Goal: Transaction & Acquisition: Purchase product/service

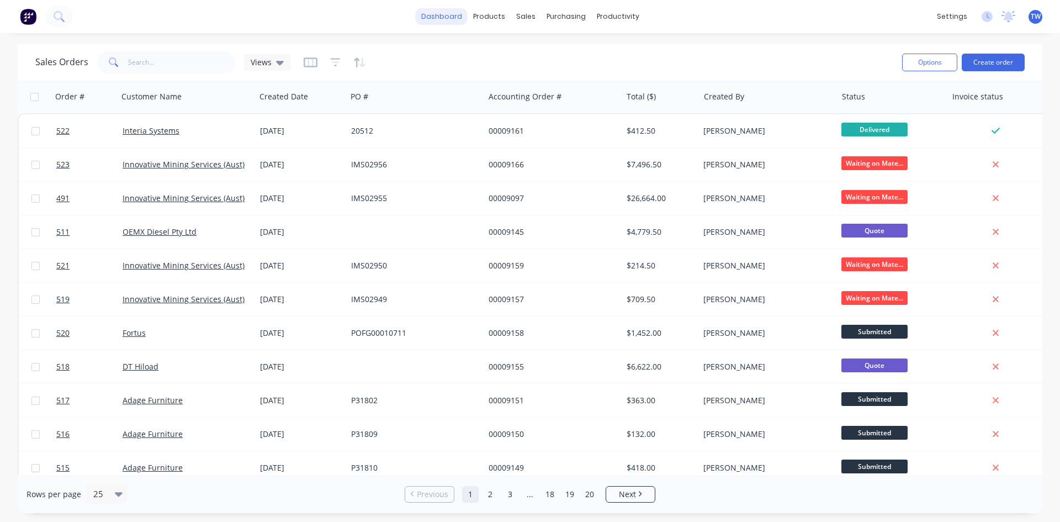
click at [442, 23] on link "dashboard" at bounding box center [442, 16] width 52 height 17
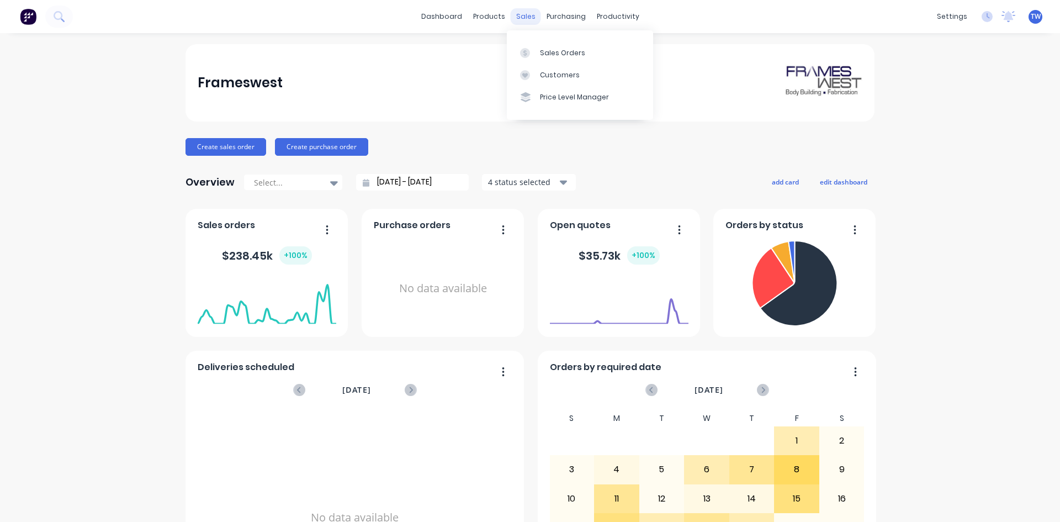
click at [511, 9] on div "sales" at bounding box center [526, 16] width 30 height 17
click at [539, 53] on link "Sales Orders" at bounding box center [580, 52] width 146 height 22
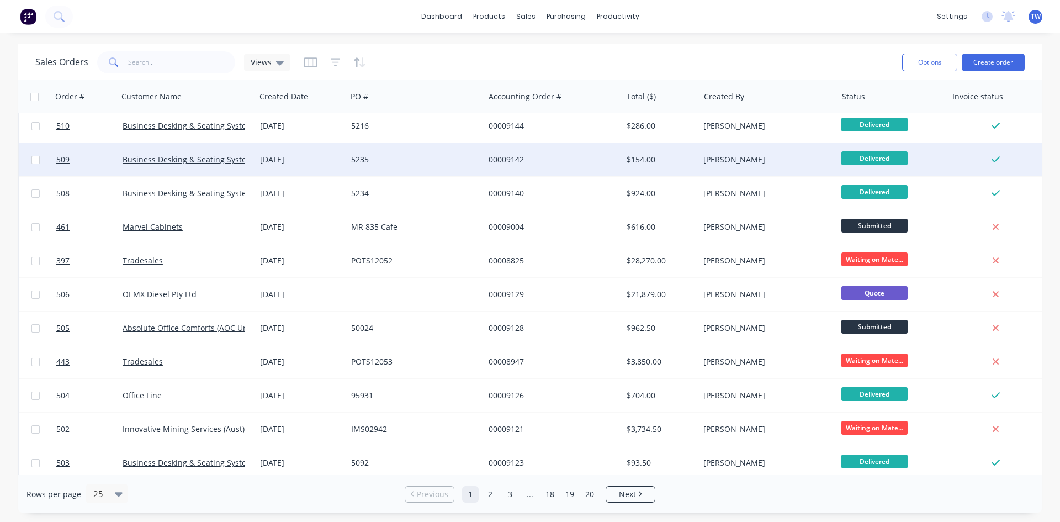
scroll to position [486, 0]
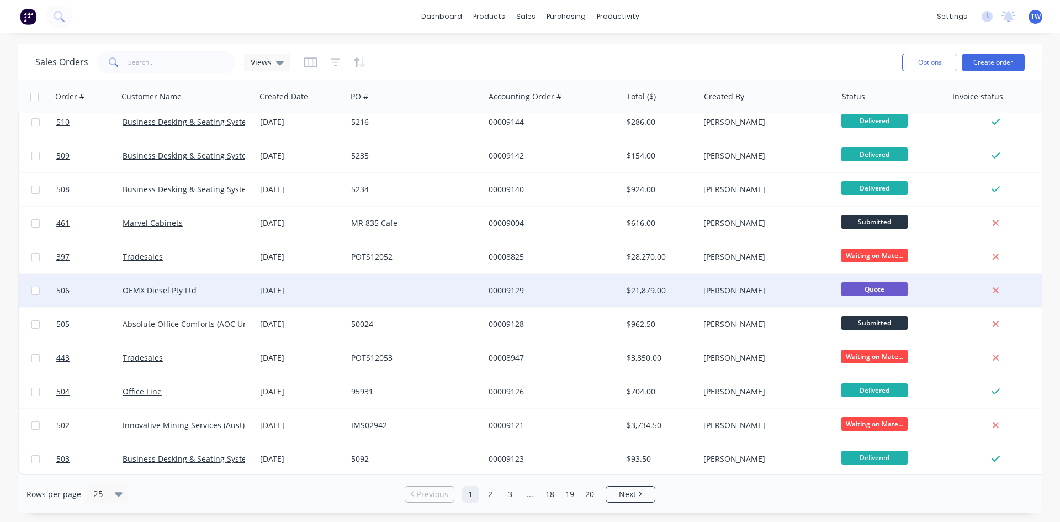
click at [407, 278] on div at bounding box center [415, 290] width 137 height 33
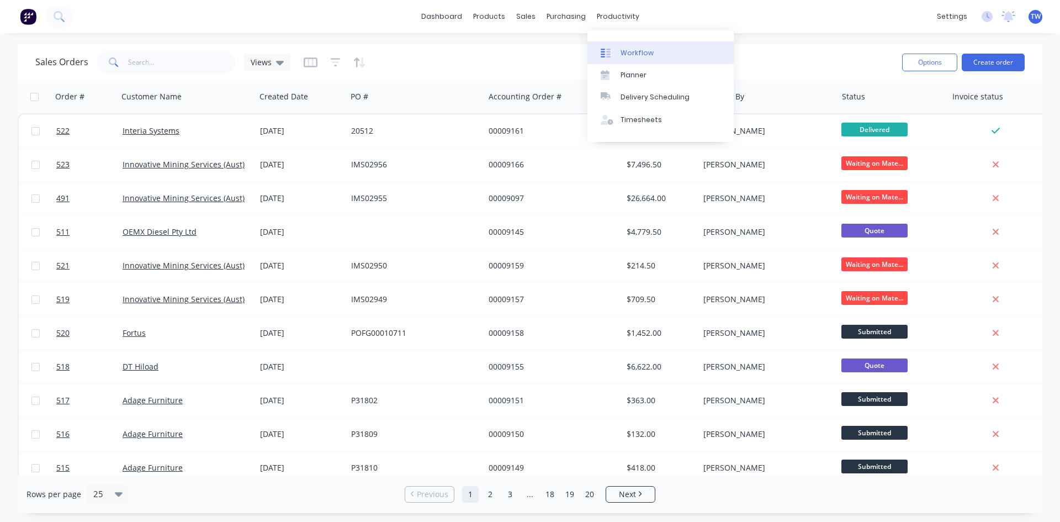
click at [629, 62] on link "Workflow" at bounding box center [660, 52] width 146 height 22
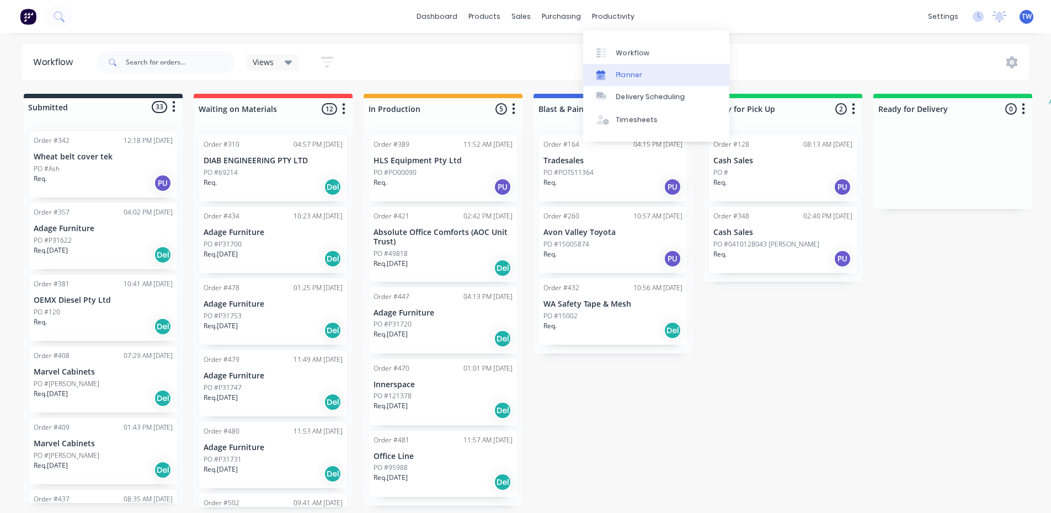
click at [632, 73] on div "Planner" at bounding box center [630, 75] width 26 height 10
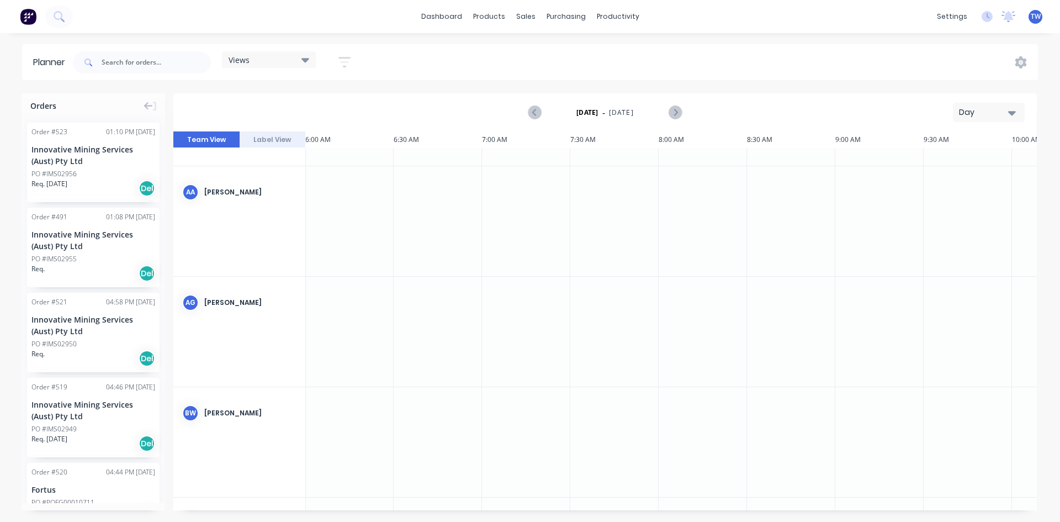
scroll to position [0, 1]
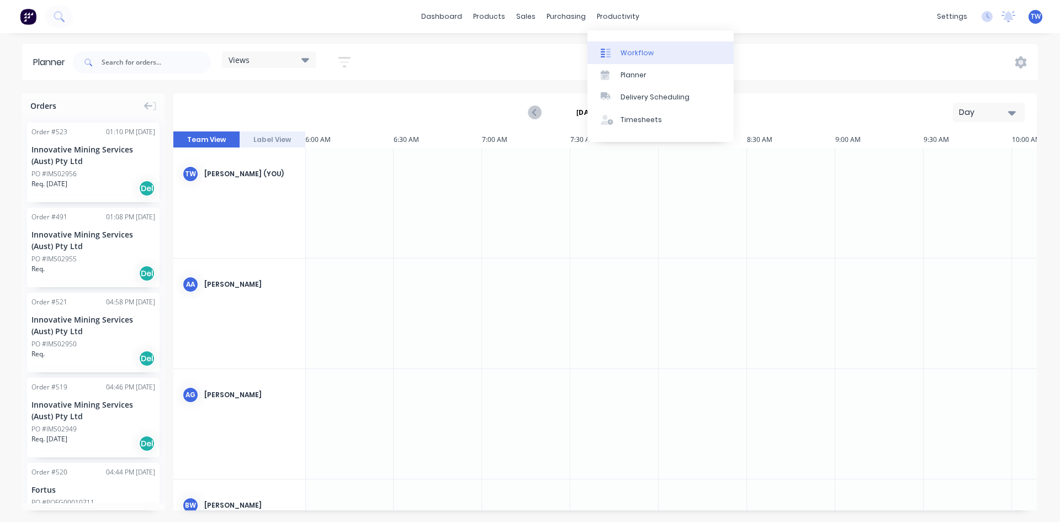
click at [605, 55] on icon at bounding box center [606, 53] width 10 height 10
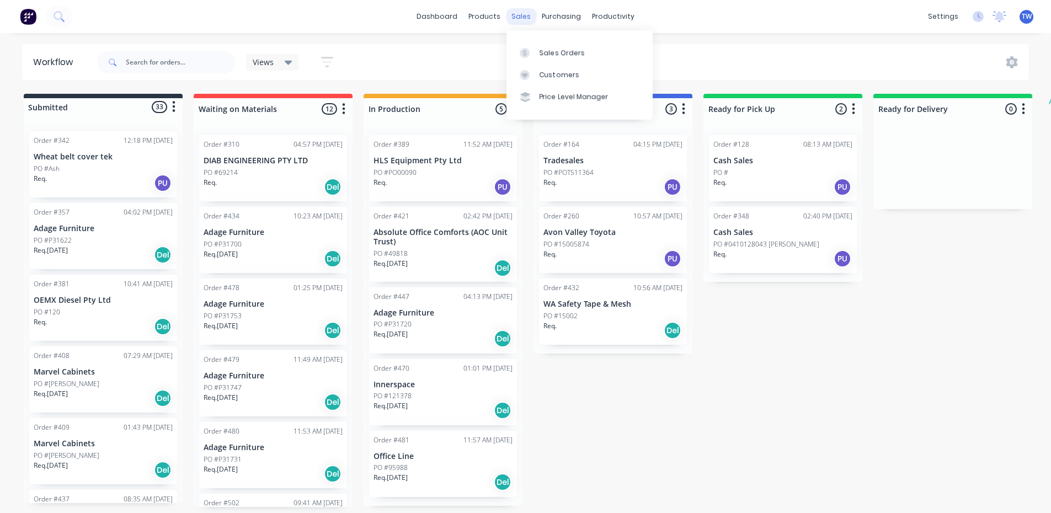
click at [521, 12] on div "sales" at bounding box center [521, 16] width 30 height 17
click at [524, 55] on icon at bounding box center [525, 53] width 10 height 10
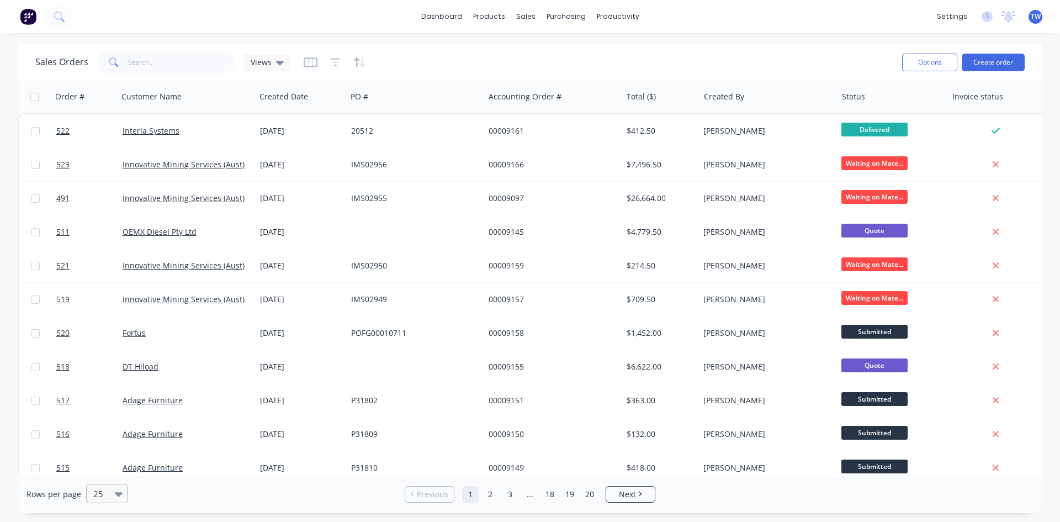
click at [115, 490] on icon at bounding box center [119, 493] width 8 height 12
click at [110, 427] on div "50" at bounding box center [104, 426] width 41 height 20
click at [437, 8] on link "dashboard" at bounding box center [442, 16] width 52 height 17
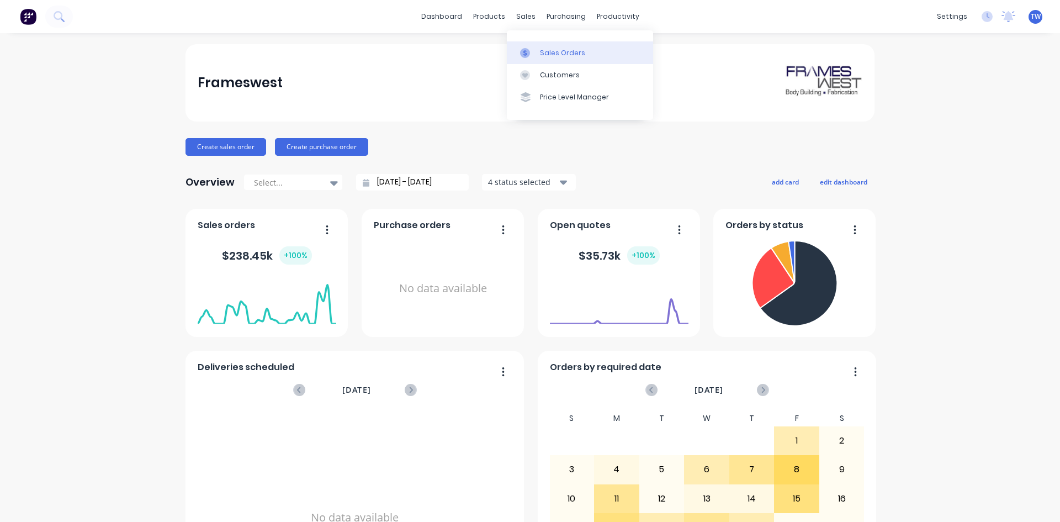
click at [526, 50] on icon at bounding box center [525, 53] width 10 height 10
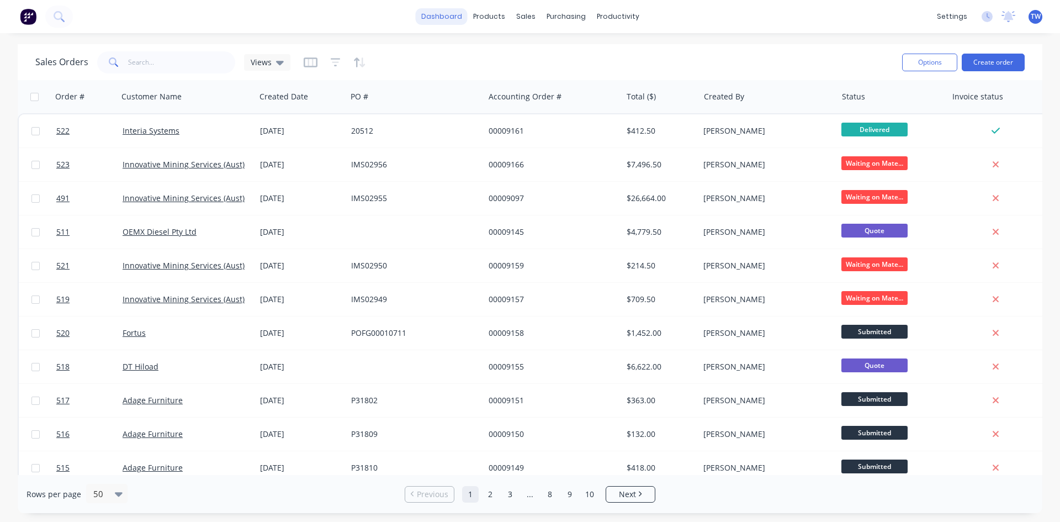
click at [449, 16] on link "dashboard" at bounding box center [442, 16] width 52 height 17
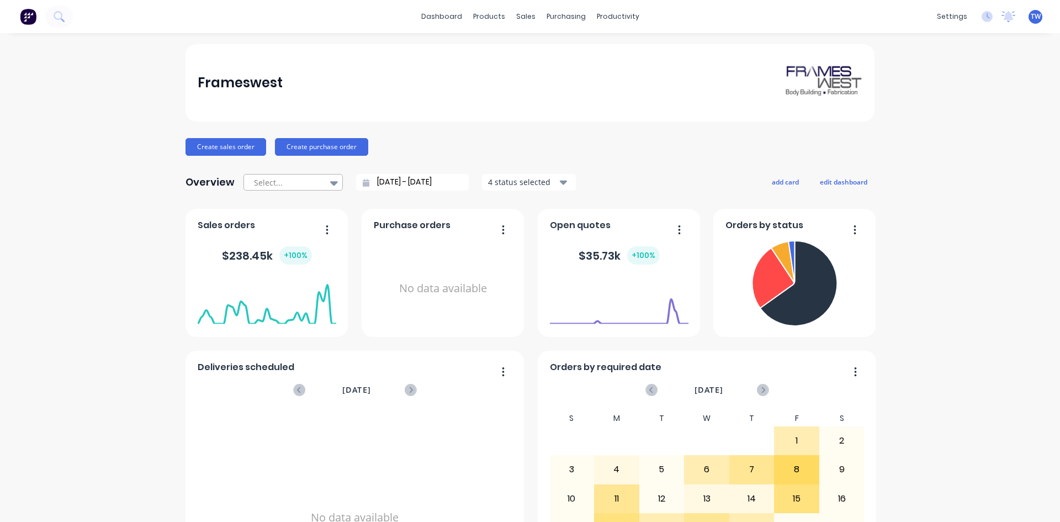
click at [302, 178] on div at bounding box center [288, 183] width 70 height 14
click at [306, 227] on div "Month to date" at bounding box center [292, 227] width 99 height 20
click at [330, 182] on icon at bounding box center [334, 183] width 8 height 4
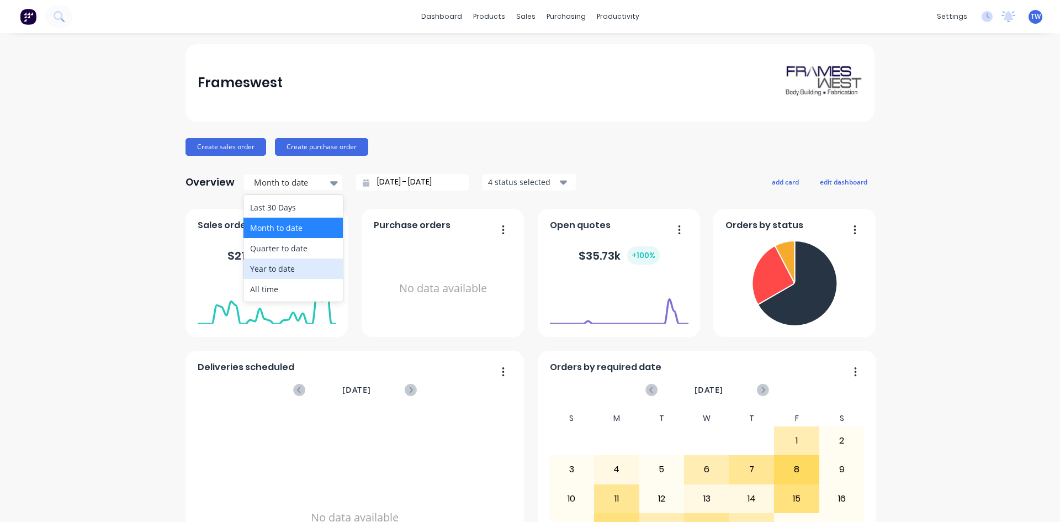
click at [305, 261] on div "Year to date" at bounding box center [292, 268] width 99 height 20
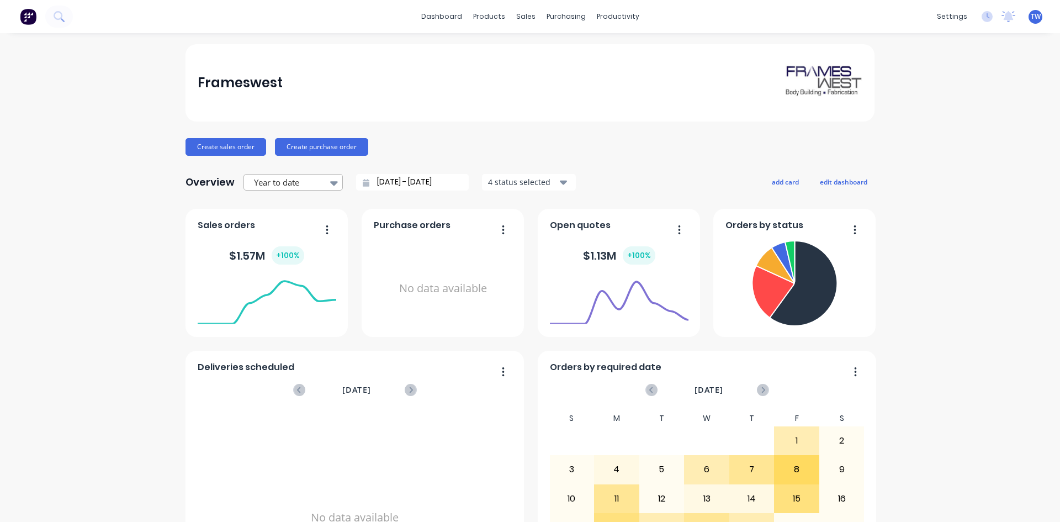
click at [307, 185] on div at bounding box center [288, 183] width 70 height 14
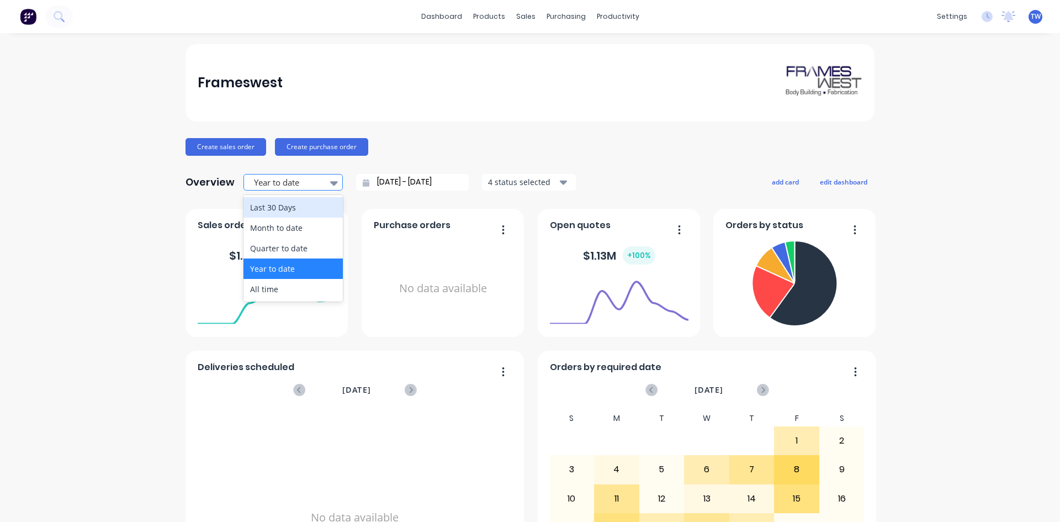
click at [307, 185] on div at bounding box center [288, 183] width 70 height 14
click at [326, 179] on div at bounding box center [334, 182] width 17 height 19
click at [320, 210] on div "Last 30 Days" at bounding box center [292, 207] width 99 height 20
type input "[DATE] - [DATE]"
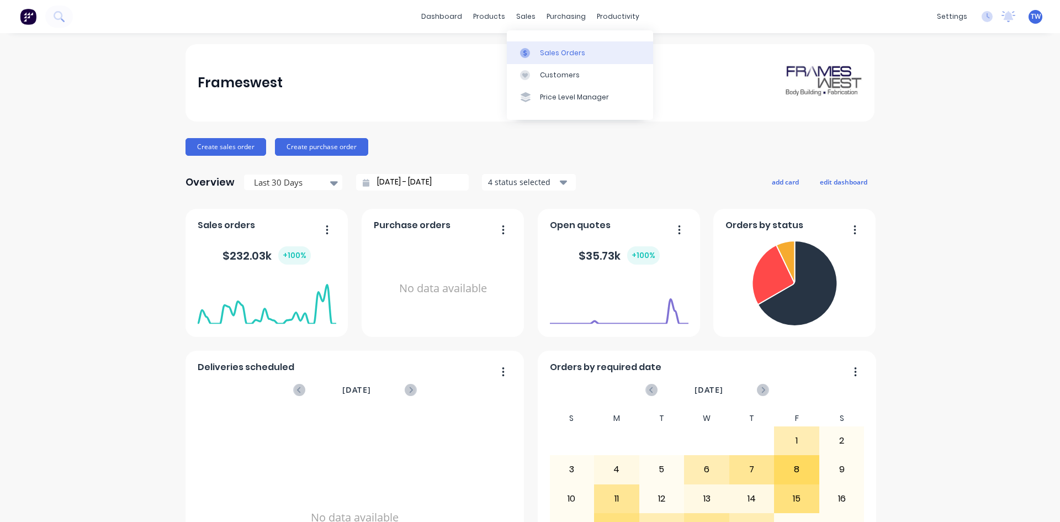
click at [520, 55] on icon at bounding box center [525, 53] width 10 height 10
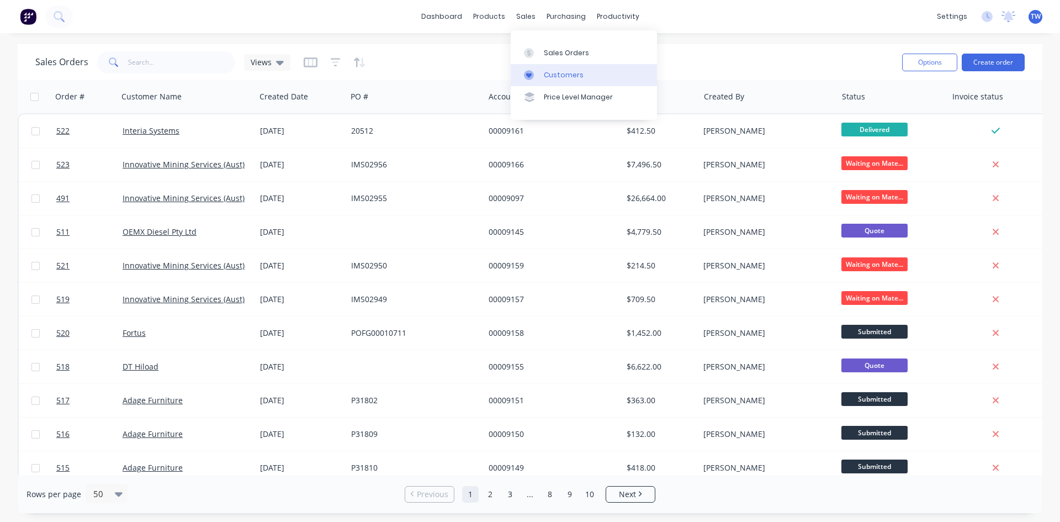
click at [558, 68] on link "Customers" at bounding box center [584, 75] width 146 height 22
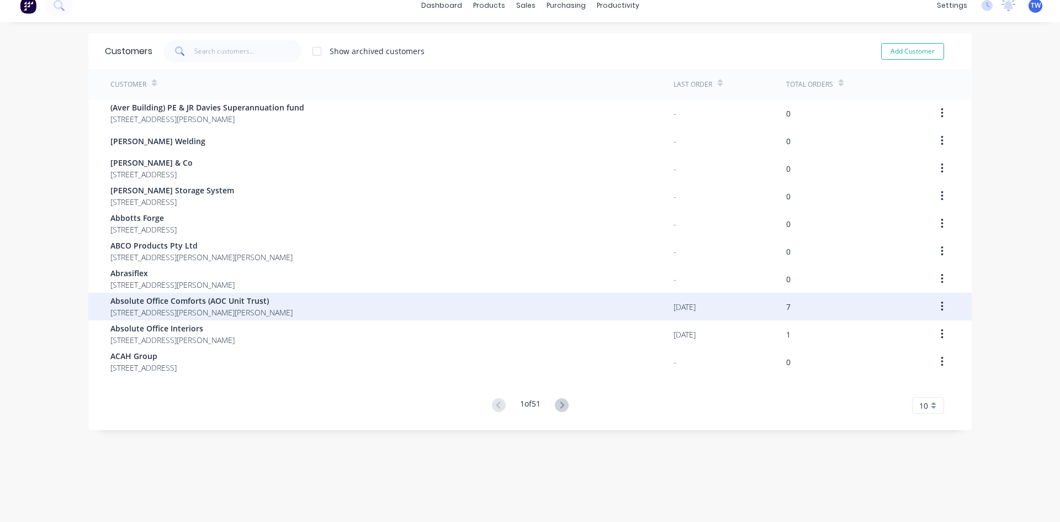
scroll to position [22, 0]
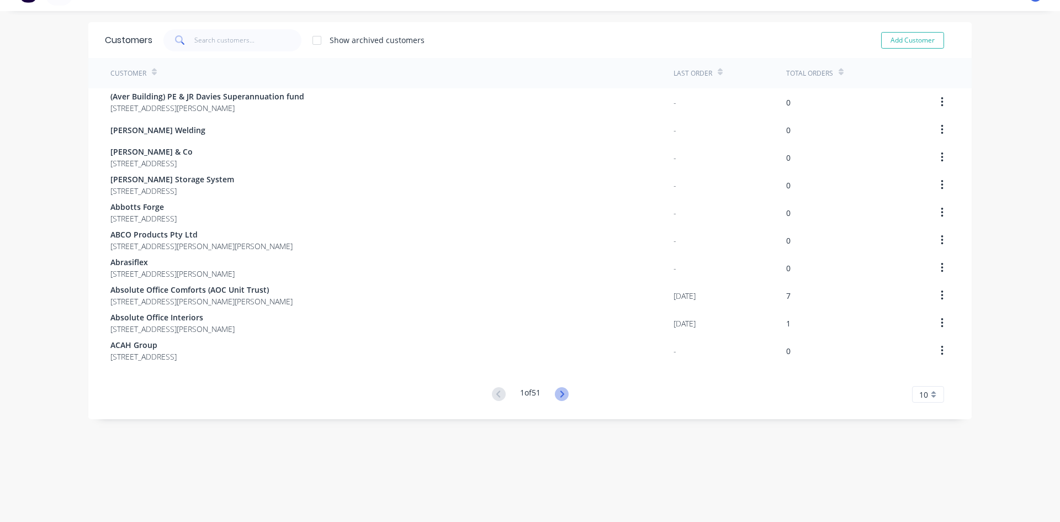
click at [561, 397] on icon at bounding box center [562, 394] width 14 height 14
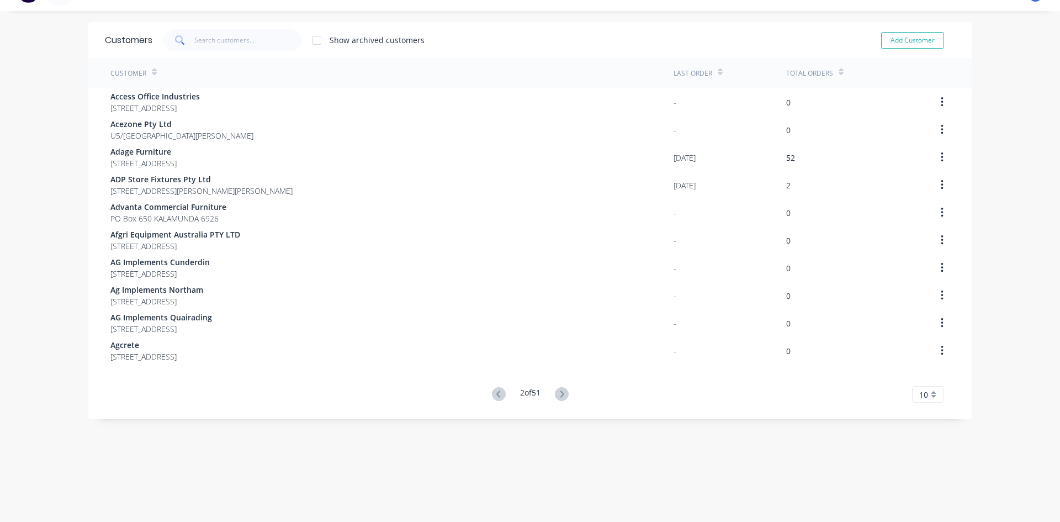
scroll to position [0, 0]
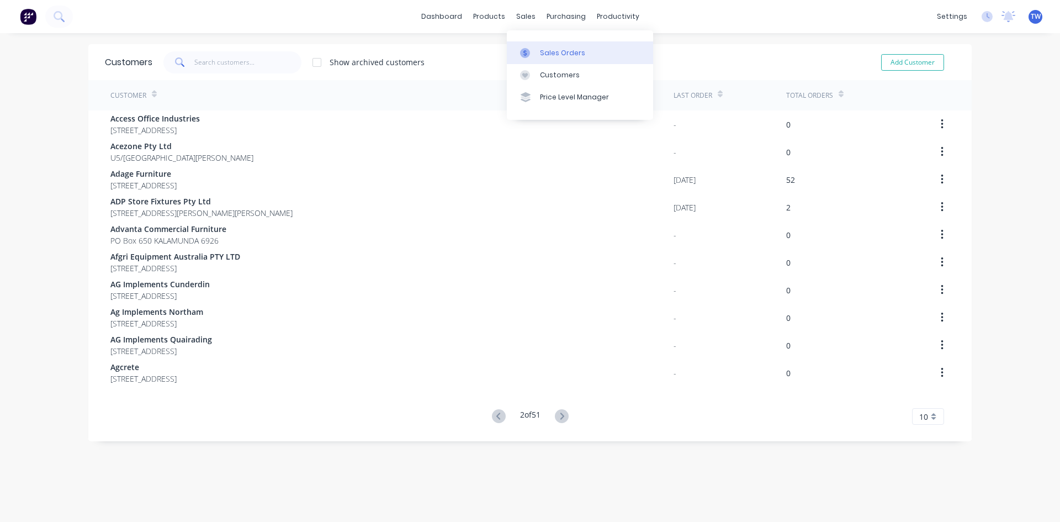
click at [532, 51] on div at bounding box center [528, 53] width 17 height 10
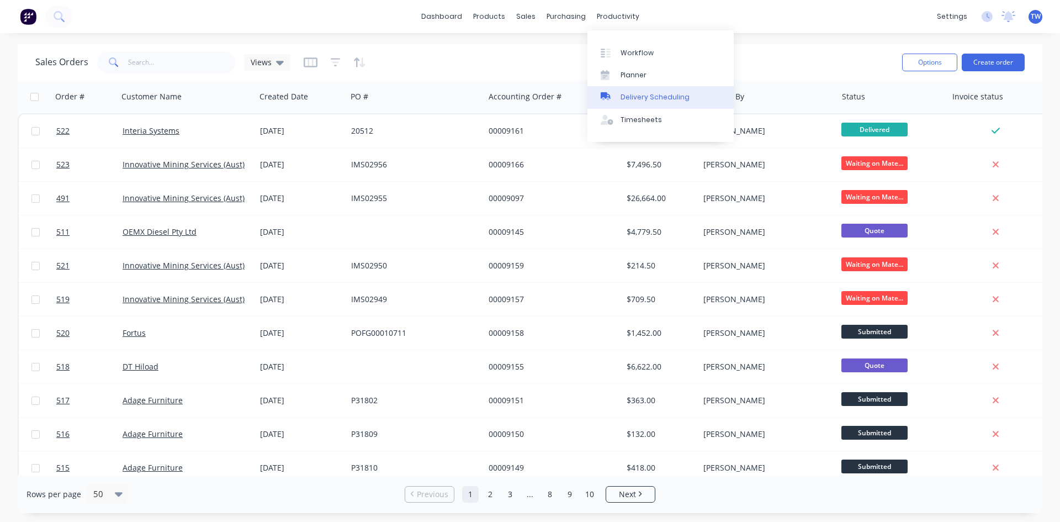
click at [659, 92] on link "Delivery Scheduling" at bounding box center [660, 97] width 146 height 22
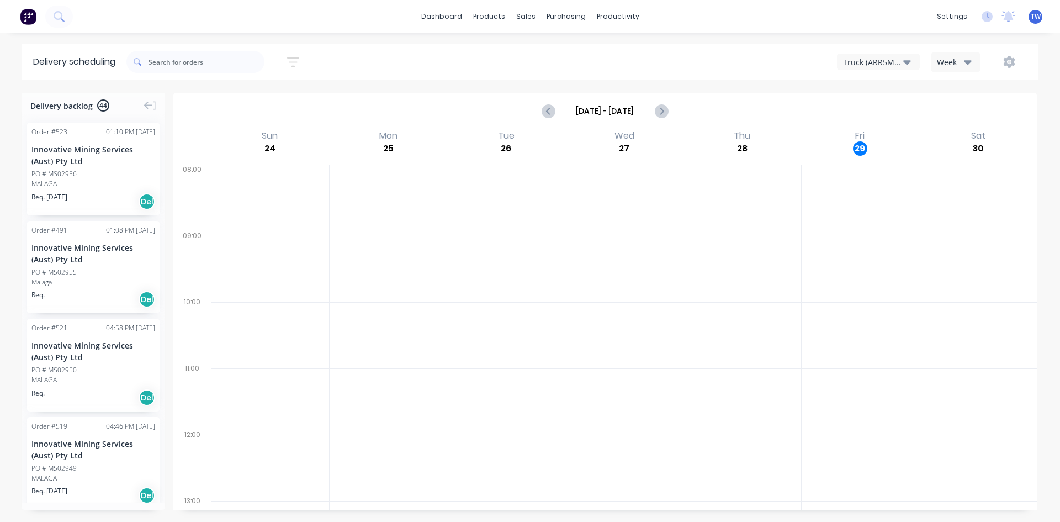
click at [865, 66] on div "Truck (ARR5MM)" at bounding box center [873, 62] width 60 height 12
click at [633, 60] on link "Workflow" at bounding box center [660, 52] width 146 height 22
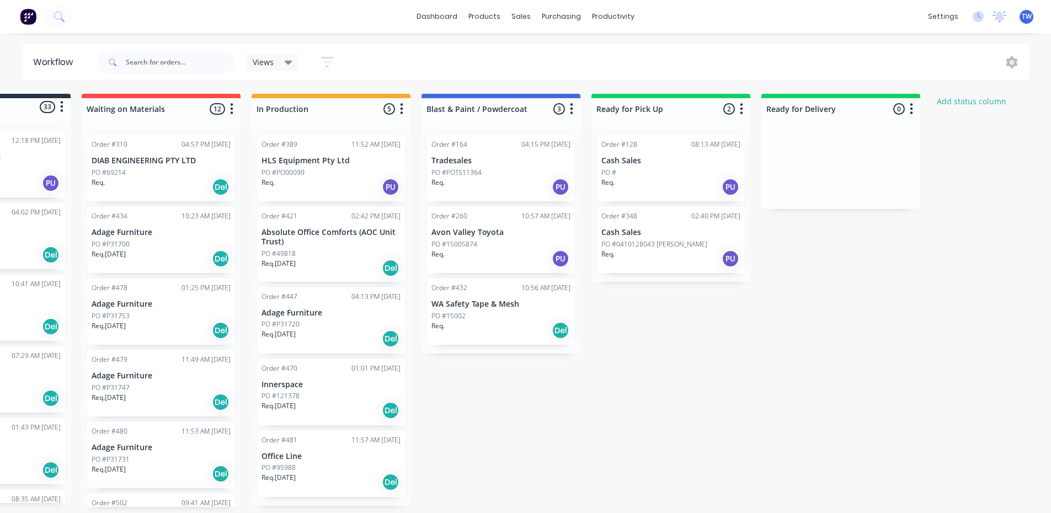
scroll to position [2, 0]
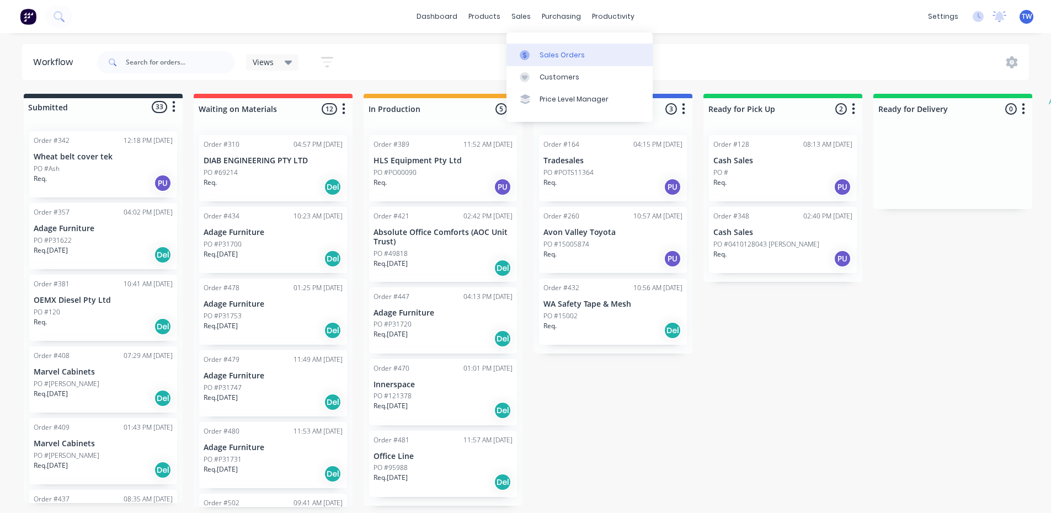
click at [519, 50] on link "Sales Orders" at bounding box center [580, 55] width 146 height 22
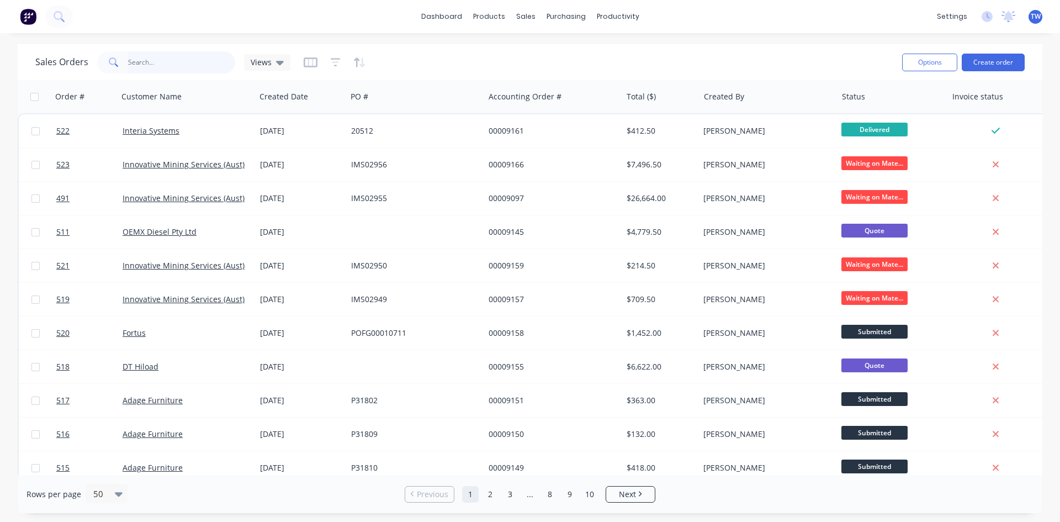
click at [179, 59] on input "text" at bounding box center [182, 62] width 108 height 22
type input "5216"
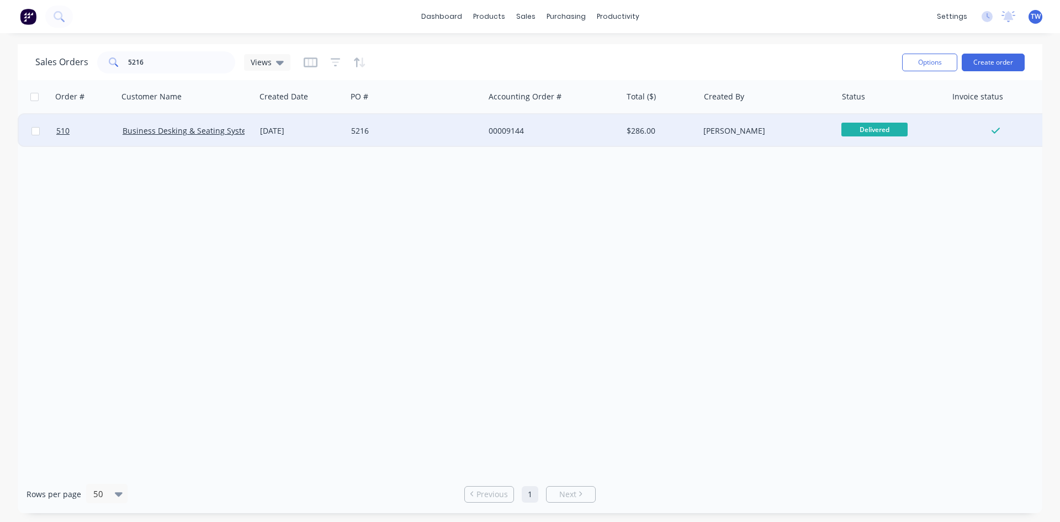
click at [391, 126] on div "5216" at bounding box center [412, 130] width 123 height 11
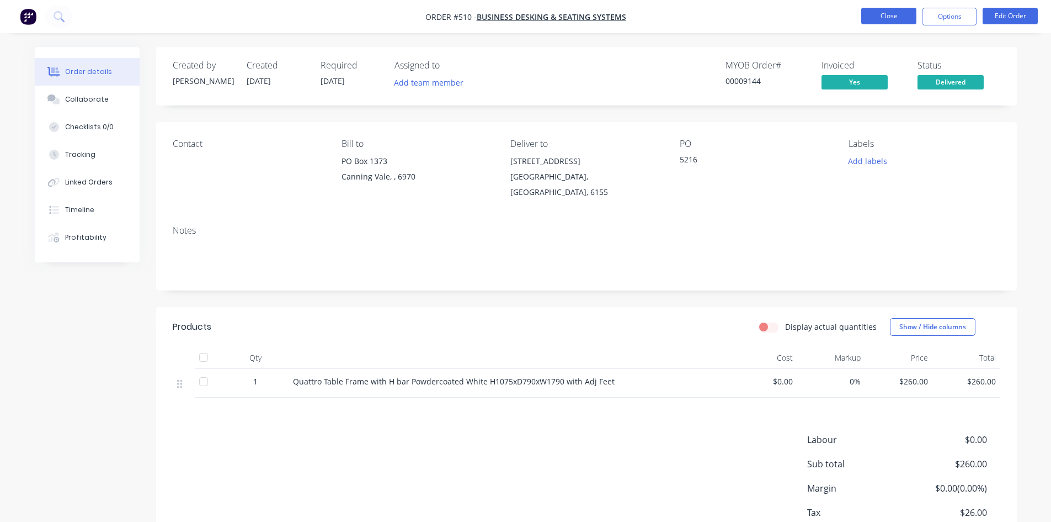
click at [889, 19] on button "Close" at bounding box center [889, 16] width 55 height 17
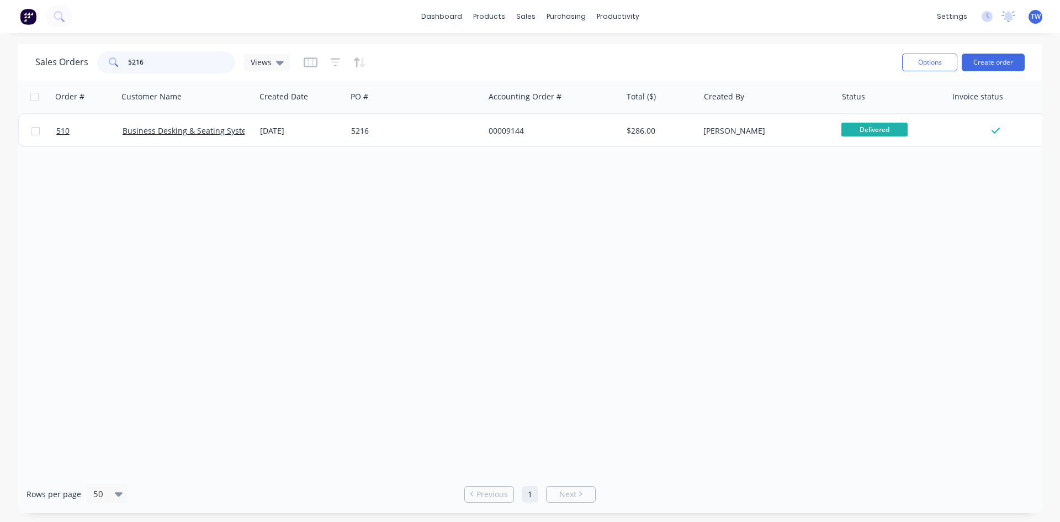
click at [192, 64] on input "5216" at bounding box center [182, 62] width 108 height 22
type input "5"
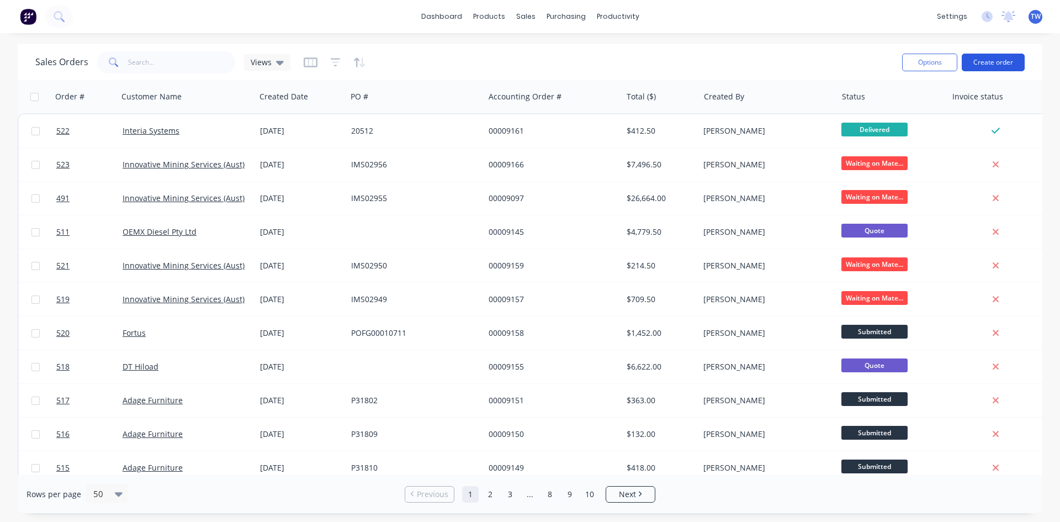
click at [973, 61] on button "Create order" at bounding box center [992, 63] width 63 height 18
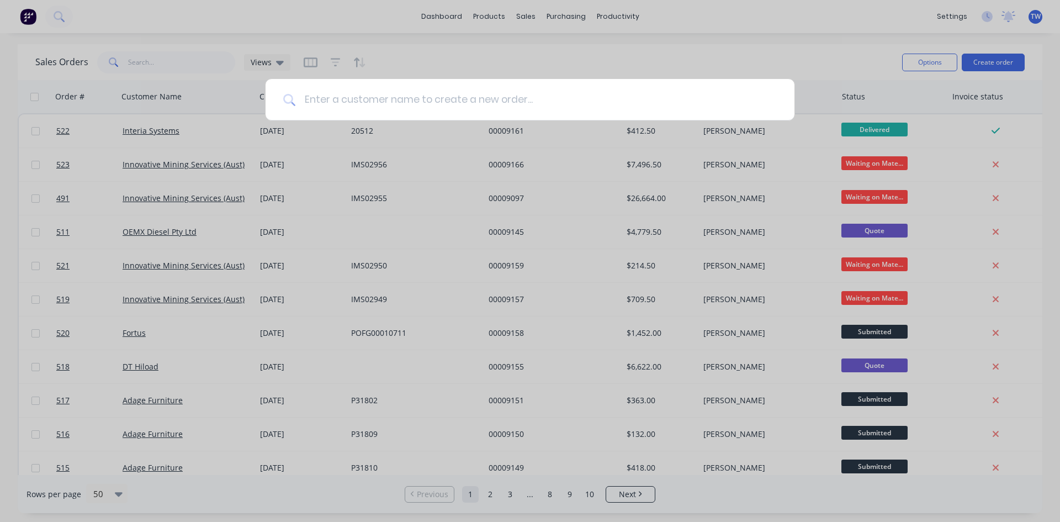
click at [418, 108] on input at bounding box center [535, 99] width 481 height 41
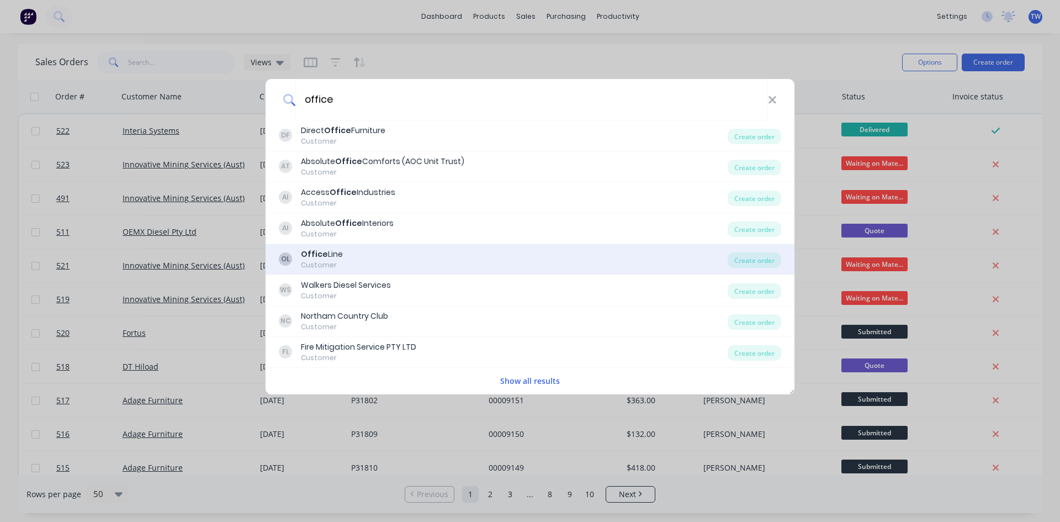
type input "office"
click at [332, 261] on div "Customer" at bounding box center [322, 265] width 42 height 10
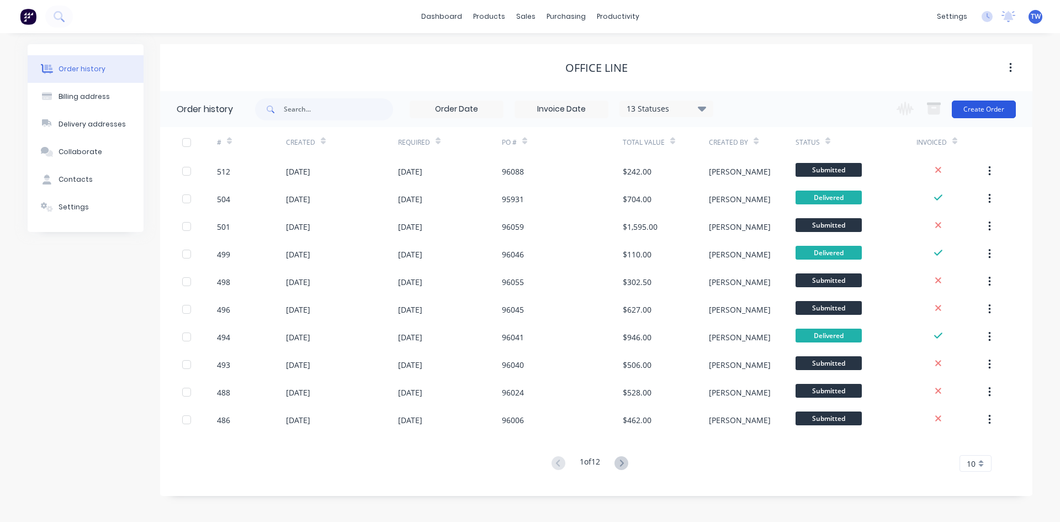
click at [987, 110] on button "Create Order" at bounding box center [984, 109] width 64 height 18
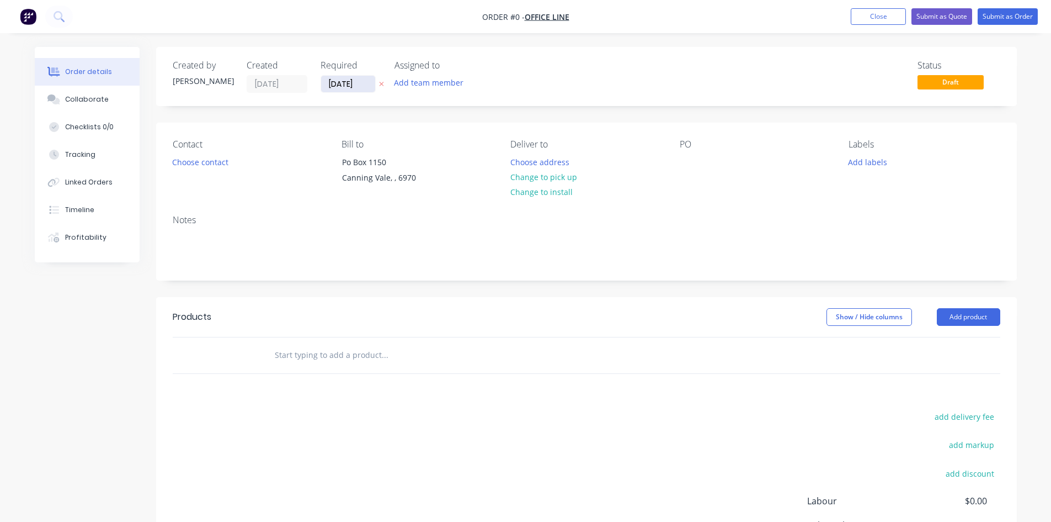
click at [352, 86] on input "[DATE]" at bounding box center [348, 84] width 54 height 17
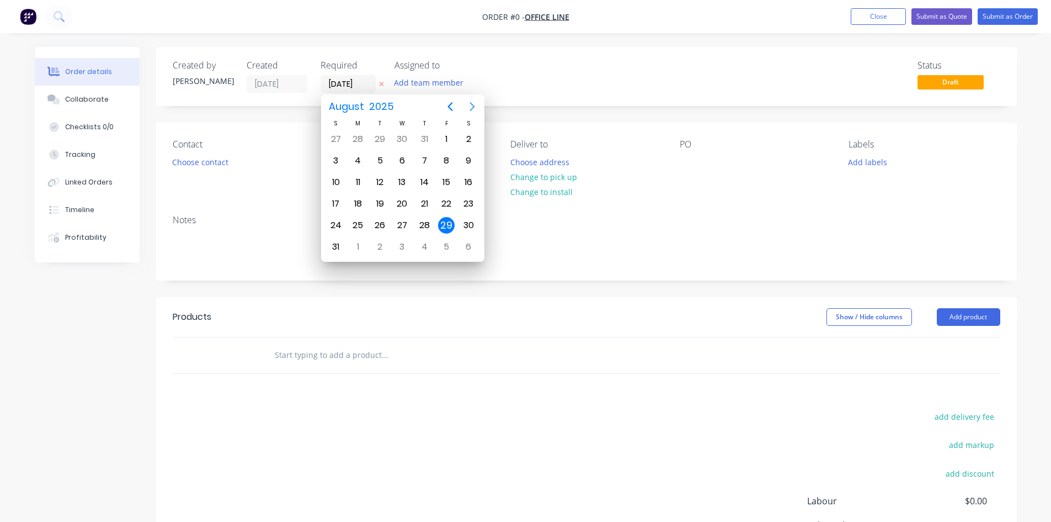
click at [475, 101] on icon "Next page" at bounding box center [472, 106] width 13 height 13
click at [423, 181] on div "18" at bounding box center [424, 182] width 17 height 17
type input "[DATE]"
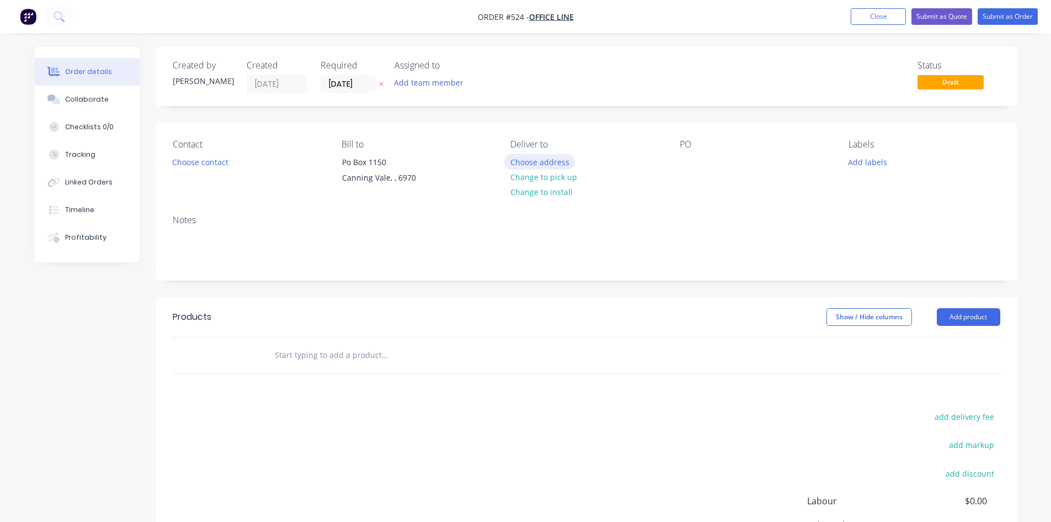
click at [560, 166] on button "Choose address" at bounding box center [539, 161] width 71 height 15
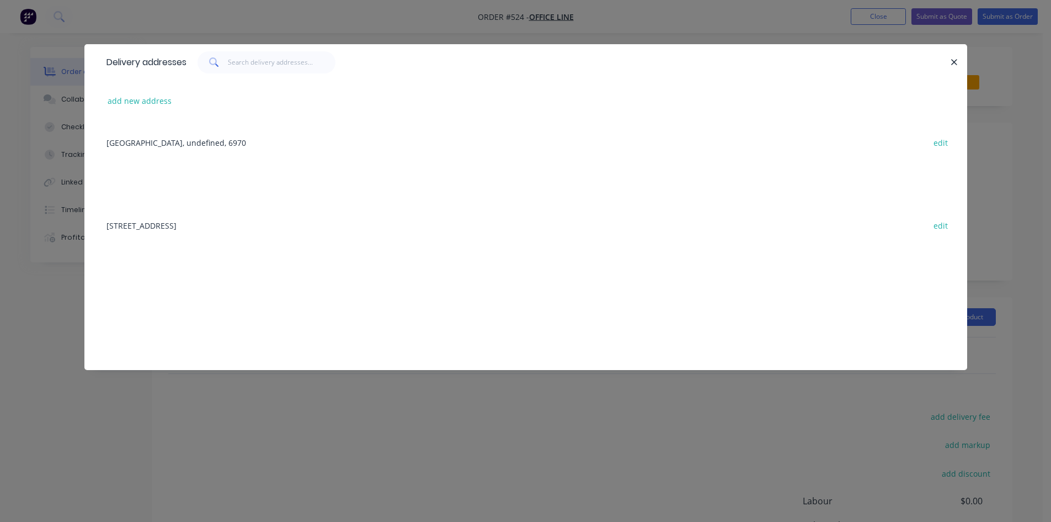
click at [291, 227] on div "[STREET_ADDRESS] edit" at bounding box center [526, 224] width 850 height 41
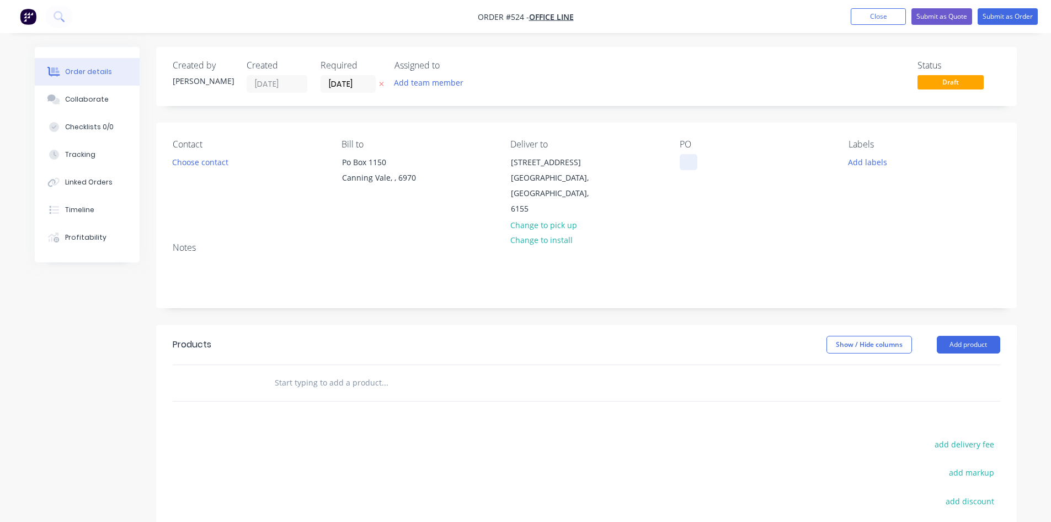
click at [689, 156] on div at bounding box center [689, 162] width 18 height 16
click at [969, 336] on button "Add product" at bounding box center [968, 345] width 63 height 18
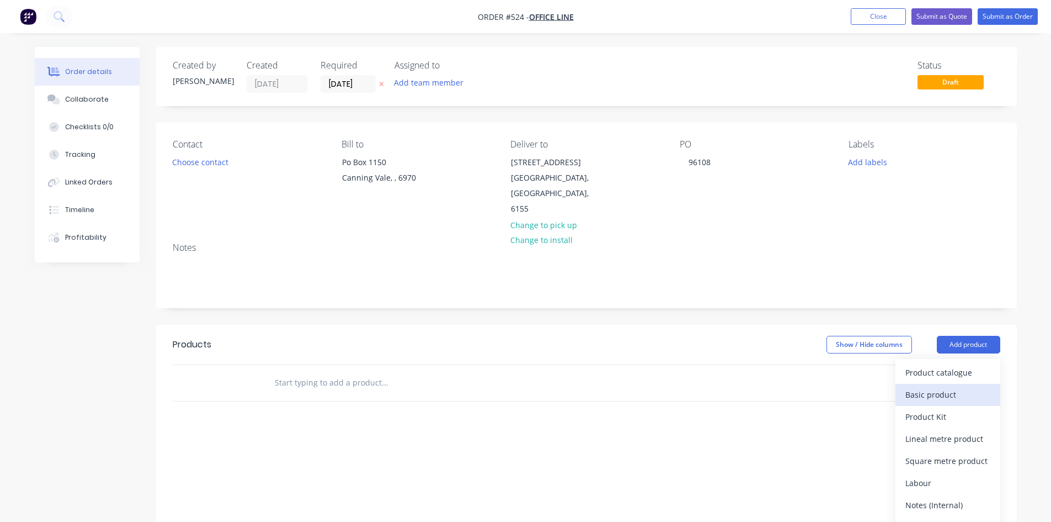
click at [953, 386] on div "Basic product" at bounding box center [948, 394] width 85 height 16
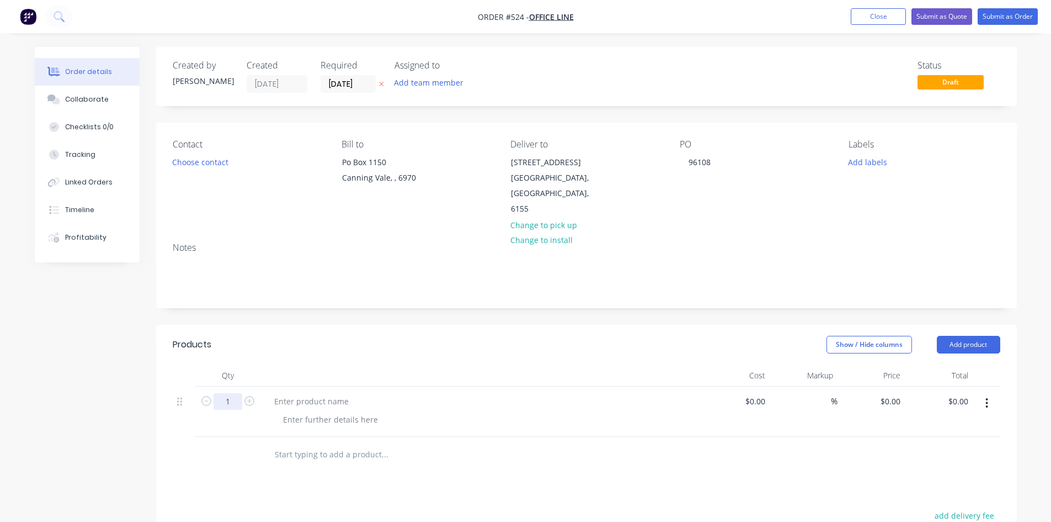
click at [232, 393] on input "1" at bounding box center [228, 401] width 29 height 17
type input "2"
click at [338, 393] on div at bounding box center [311, 401] width 92 height 16
click at [305, 393] on div at bounding box center [311, 401] width 92 height 16
paste div
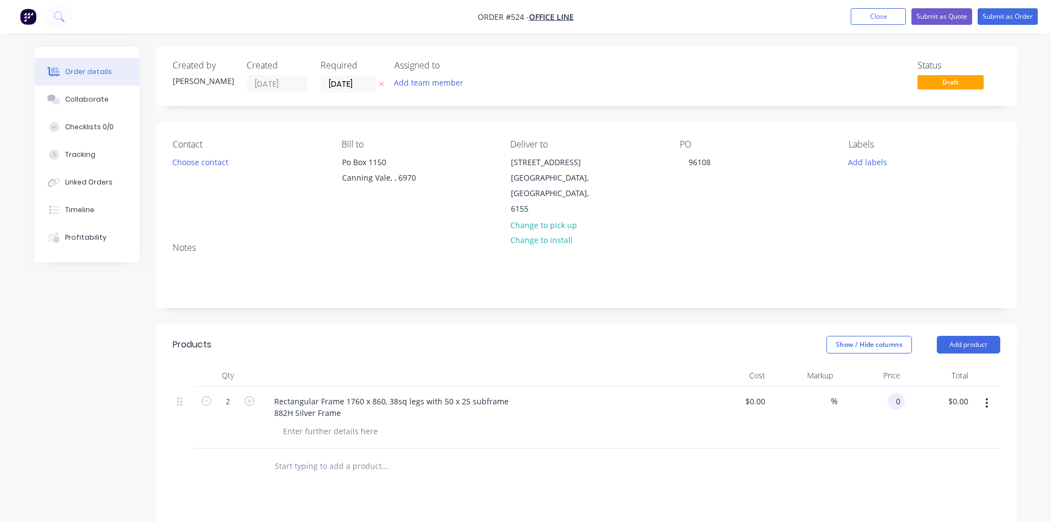
click at [900, 393] on input "0" at bounding box center [898, 401] width 13 height 16
type input "$150.00"
type input "$300.00"
click at [1008, 17] on button "Submit as Order" at bounding box center [1008, 16] width 60 height 17
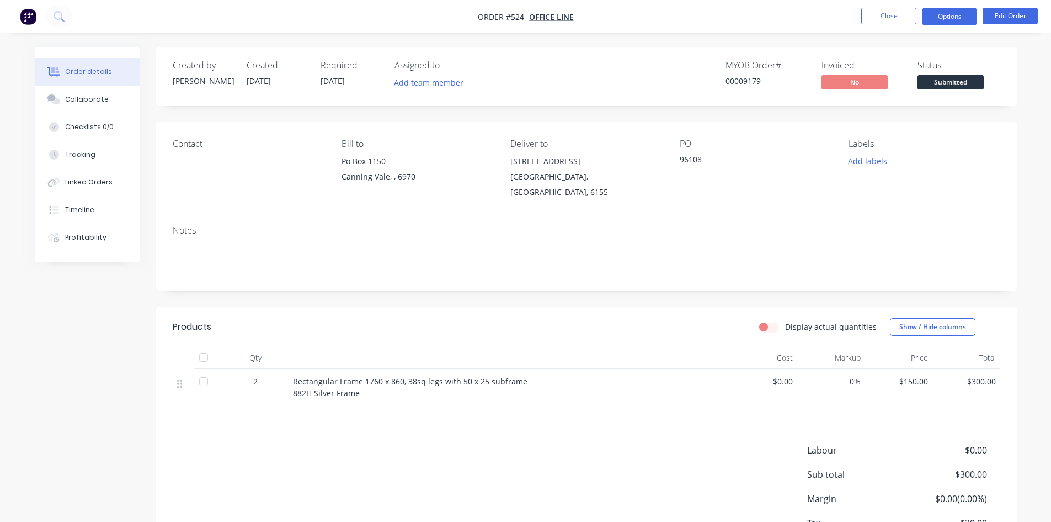
click at [958, 17] on button "Options" at bounding box center [949, 17] width 55 height 18
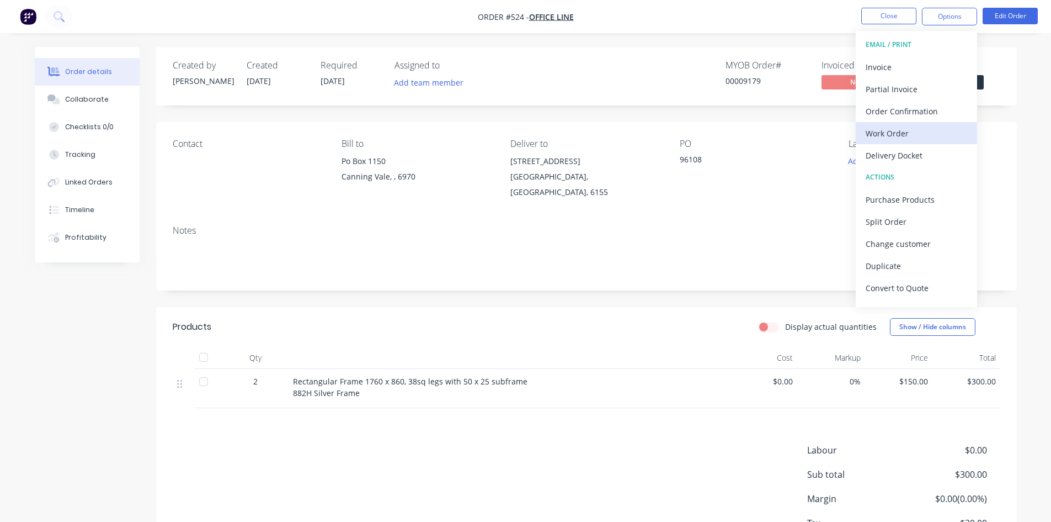
click at [887, 136] on div "Work Order" at bounding box center [917, 133] width 102 height 16
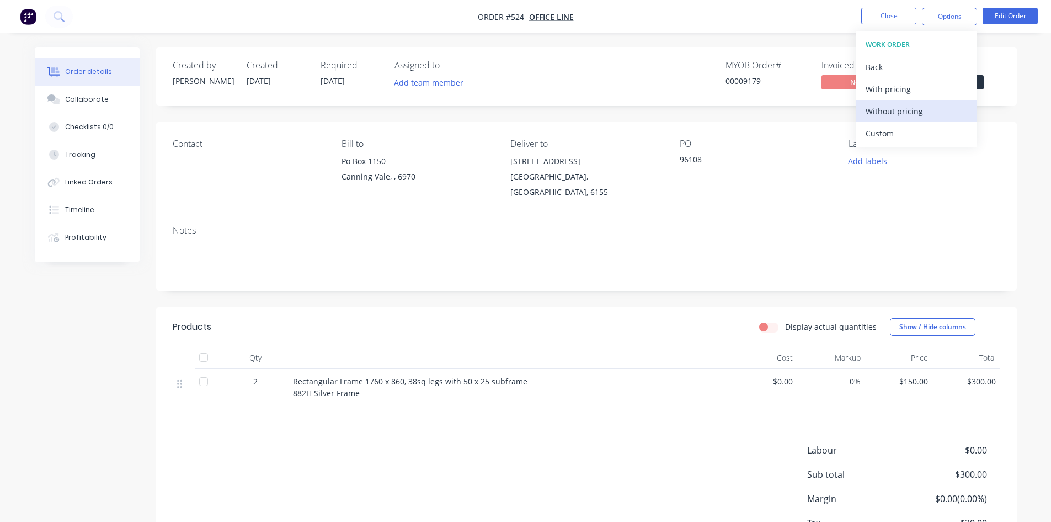
click at [897, 112] on div "Without pricing" at bounding box center [917, 111] width 102 height 16
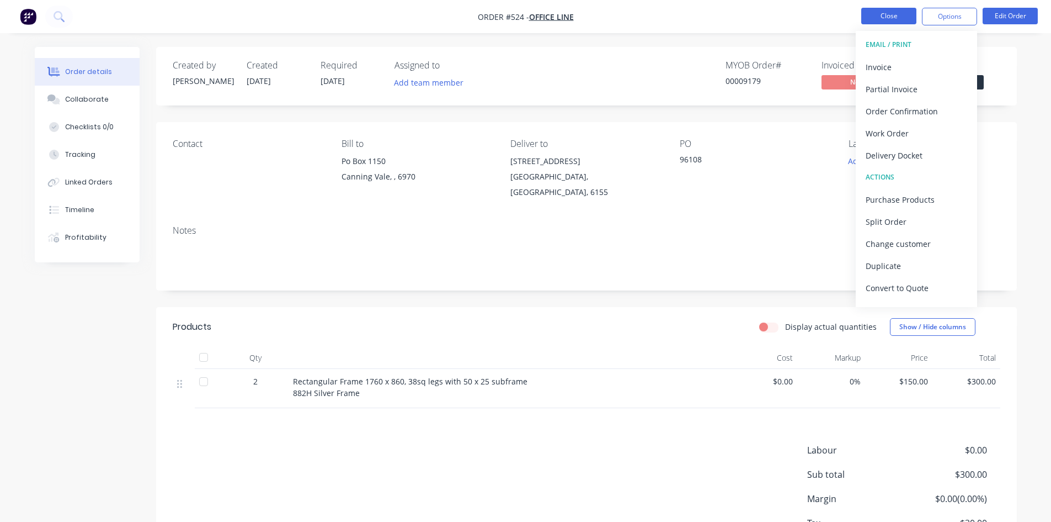
click at [889, 19] on button "Close" at bounding box center [889, 16] width 55 height 17
